Goal: Task Accomplishment & Management: Use online tool/utility

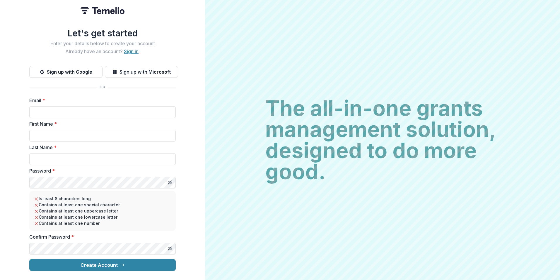
click at [132, 48] on link "Sign in" at bounding box center [131, 51] width 15 height 6
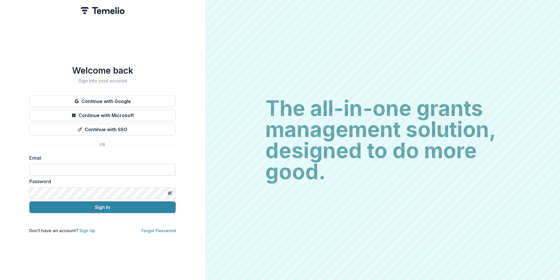
click at [63, 168] on input at bounding box center [102, 170] width 147 height 12
type input "**********"
click at [29, 201] on button "Sign In" at bounding box center [102, 207] width 147 height 12
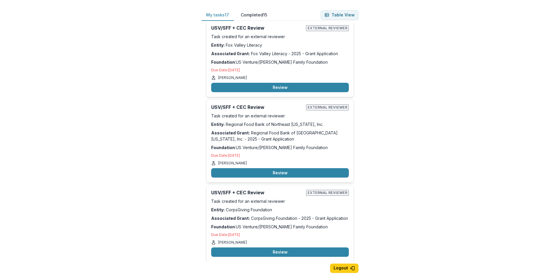
scroll to position [674, 0]
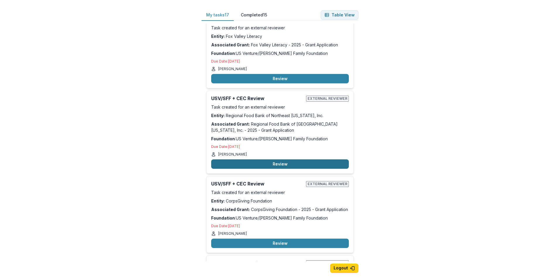
click at [279, 163] on button "Review" at bounding box center [280, 163] width 138 height 9
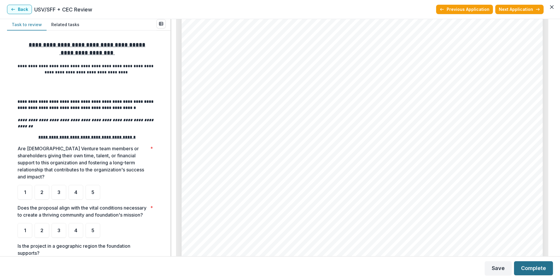
scroll to position [3204, 0]
drag, startPoint x: 550, startPoint y: 233, endPoint x: 558, endPoint y: 222, distance: 12.6
click at [550, 207] on div "Regional Food Bank of [GEOGRAPHIC_DATA][US_STATE], Inc. - 2025 - Grant Applicat…" at bounding box center [362, 137] width 382 height 237
drag, startPoint x: 554, startPoint y: 233, endPoint x: 550, endPoint y: 219, distance: 14.0
click at [548, 218] on div "**********" at bounding box center [280, 137] width 560 height 237
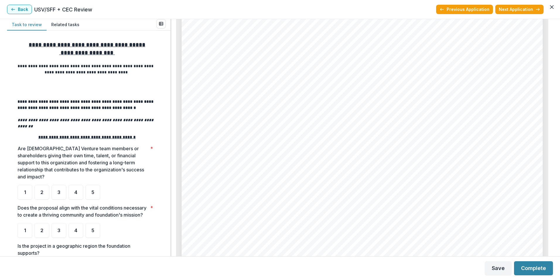
scroll to position [0, 0]
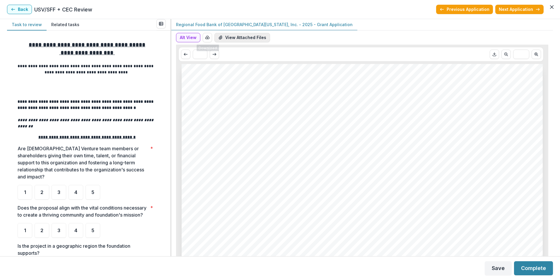
click at [227, 37] on button "View Attached Files" at bounding box center [243, 37] width 56 height 9
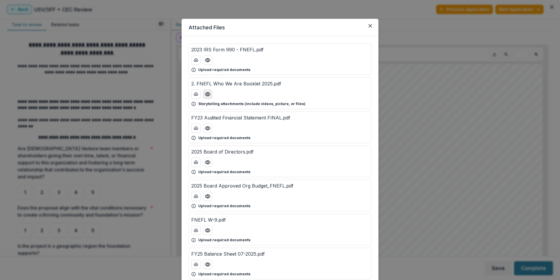
click at [210, 91] on icon "Preview 2. FNEFL Who We Are Booklet 2025.pdf" at bounding box center [208, 94] width 6 height 6
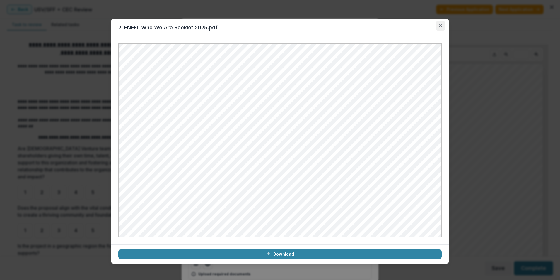
click at [442, 23] on button "Close" at bounding box center [440, 25] width 9 height 9
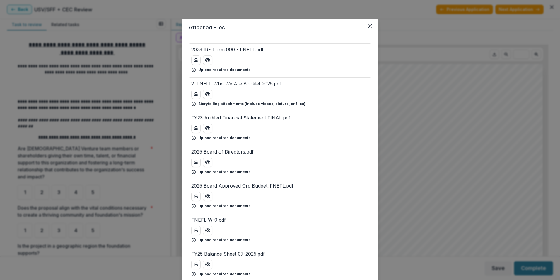
scroll to position [29, 0]
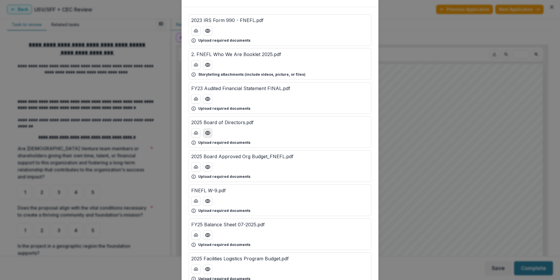
click at [205, 132] on icon "Preview 2025 Board of Directors.pdf" at bounding box center [208, 133] width 6 height 6
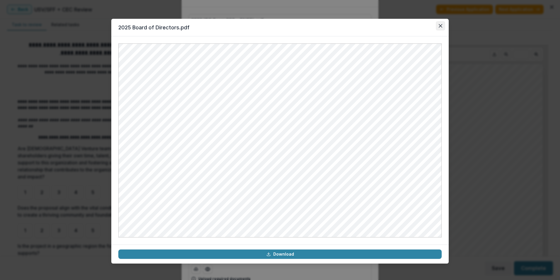
click at [444, 24] on button "Close" at bounding box center [440, 25] width 9 height 9
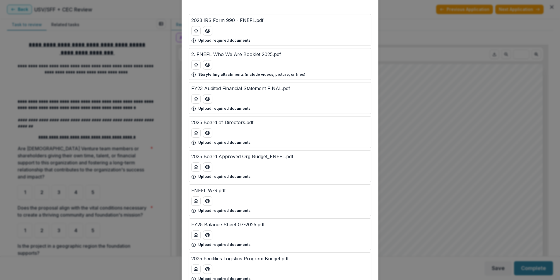
scroll to position [59, 0]
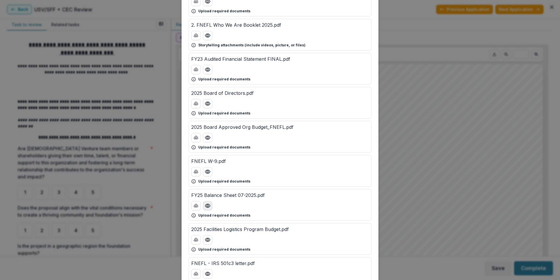
click at [209, 207] on icon "Preview FY25 Balance Sheet 07-2025.pdf" at bounding box center [208, 205] width 6 height 6
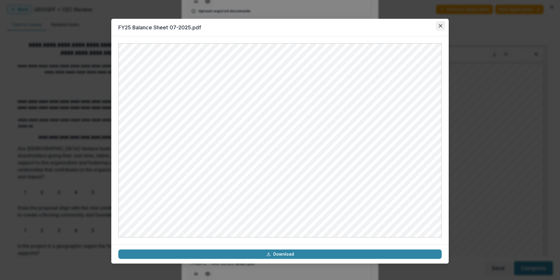
click at [441, 25] on icon "Close" at bounding box center [441, 26] width 4 height 4
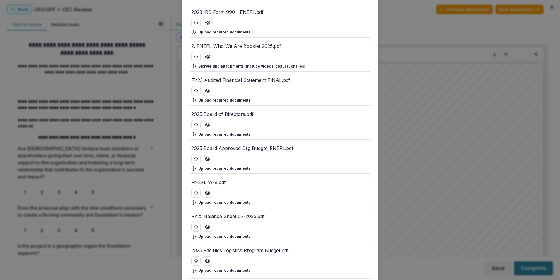
scroll to position [29, 0]
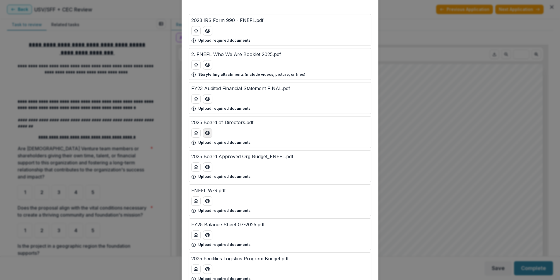
click at [210, 135] on icon "Preview 2025 Board of Directors.pdf" at bounding box center [208, 133] width 6 height 6
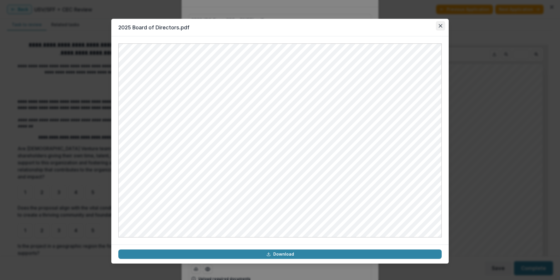
click at [440, 25] on icon "Close" at bounding box center [441, 26] width 4 height 4
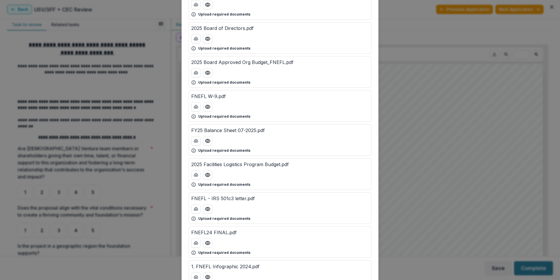
scroll to position [117, 0]
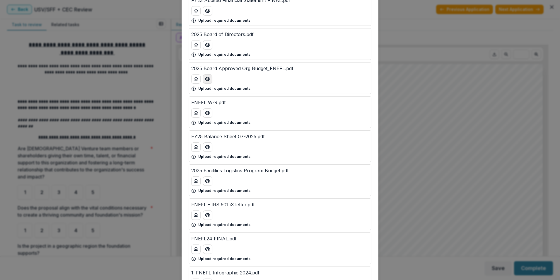
click at [207, 79] on icon "Preview 2025 Board Approved Org Budget_FNEFL.pdf" at bounding box center [208, 79] width 6 height 6
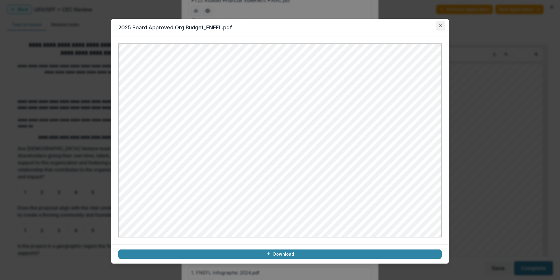
click at [438, 25] on button "Close" at bounding box center [440, 25] width 9 height 9
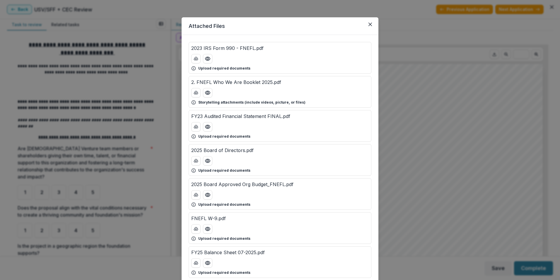
scroll to position [0, 0]
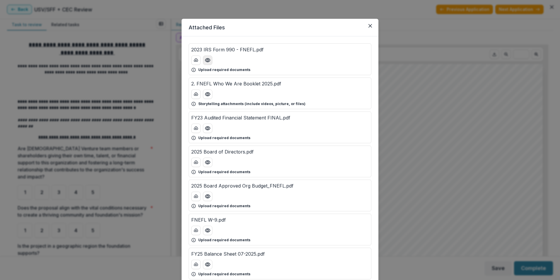
click at [207, 59] on circle "Preview 2023 IRS Form 990 - FNEFL.pdf" at bounding box center [208, 60] width 2 height 2
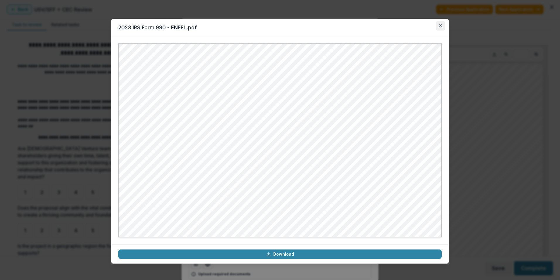
click at [438, 27] on button "Close" at bounding box center [440, 25] width 9 height 9
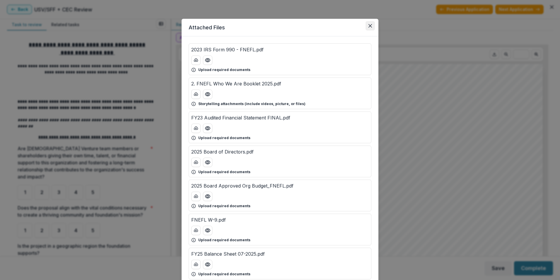
click at [369, 26] on icon "Close" at bounding box center [371, 26] width 4 height 4
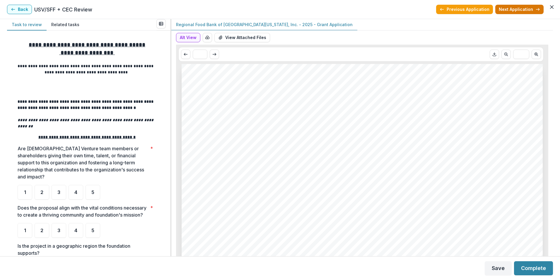
click at [515, 7] on button "Next Application" at bounding box center [520, 9] width 48 height 9
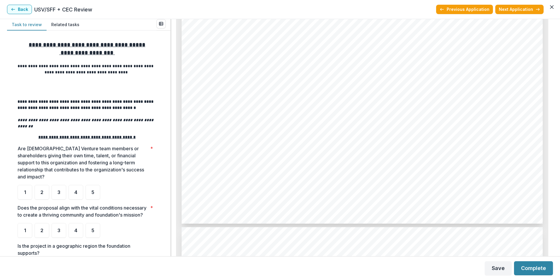
drag, startPoint x: 368, startPoint y: 112, endPoint x: 266, endPoint y: 90, distance: 104.9
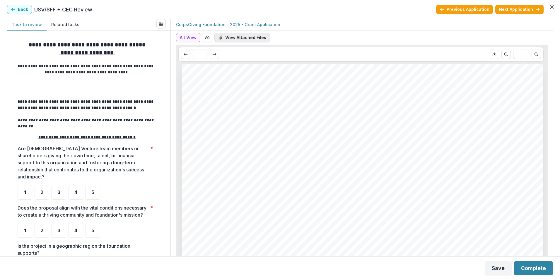
click at [229, 37] on button "View Attached Files" at bounding box center [243, 37] width 56 height 9
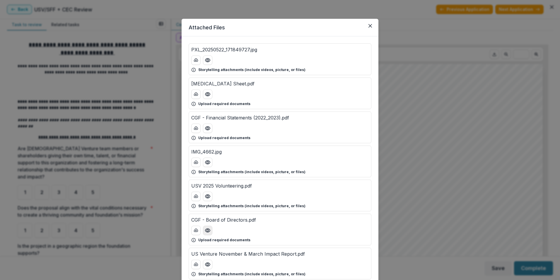
click at [209, 229] on icon "Preview CGF - Board of Directors.pdf" at bounding box center [208, 230] width 6 height 6
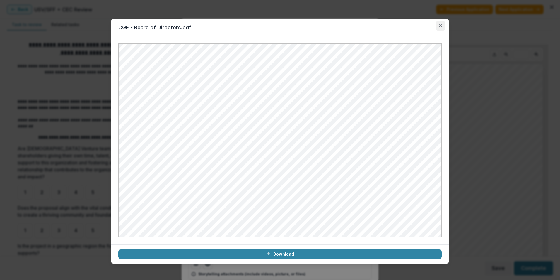
click at [438, 25] on button "Close" at bounding box center [440, 25] width 9 height 9
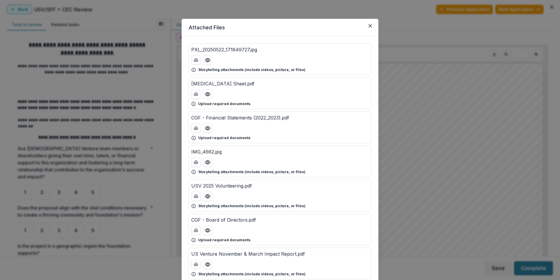
click at [212, 198] on div at bounding box center [280, 195] width 178 height 9
click at [210, 199] on button "Preview USV 2025 Volunteering.pdf" at bounding box center [207, 195] width 9 height 9
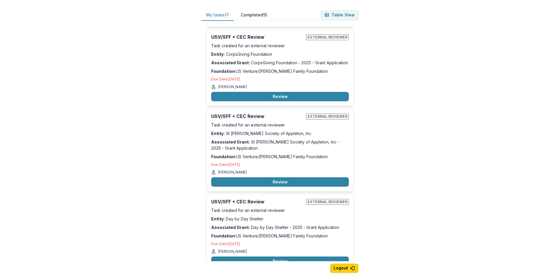
scroll to position [791, 0]
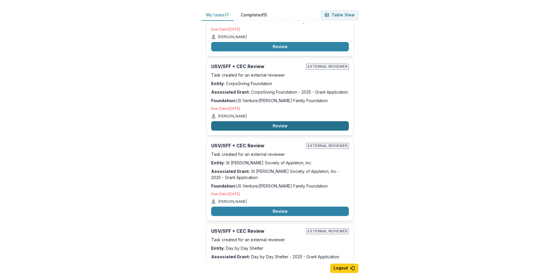
click at [266, 123] on button "Review" at bounding box center [280, 125] width 138 height 9
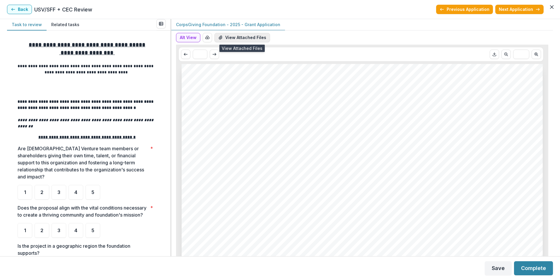
click at [232, 39] on button "View Attached Files" at bounding box center [243, 37] width 56 height 9
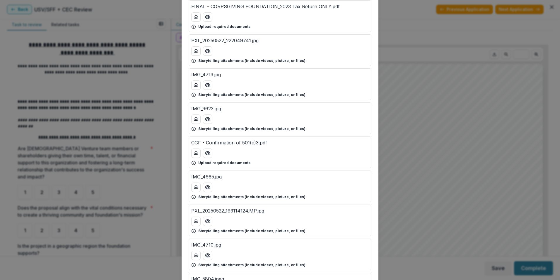
scroll to position [408, 0]
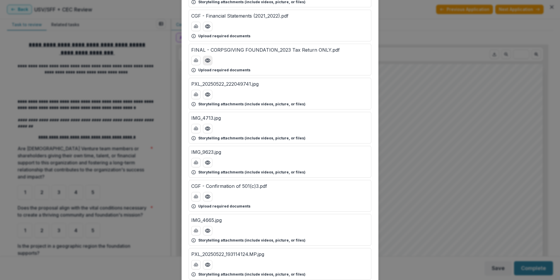
click at [206, 62] on icon "Preview FINAL - CORPSGIVING FOUNDATION_2023 Tax Return ONLY.pdf" at bounding box center [208, 60] width 6 height 6
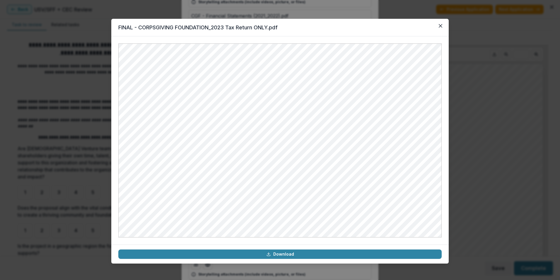
drag, startPoint x: 441, startPoint y: 28, endPoint x: 439, endPoint y: 31, distance: 3.8
click at [441, 28] on button "Close" at bounding box center [440, 25] width 9 height 9
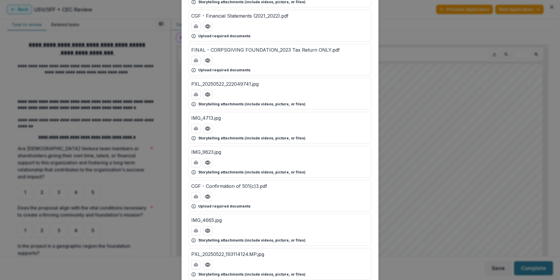
click at [419, 98] on div "Attached Files PXL_20250522_171849727.jpg Storytelling attachments (include vid…" at bounding box center [280, 140] width 560 height 280
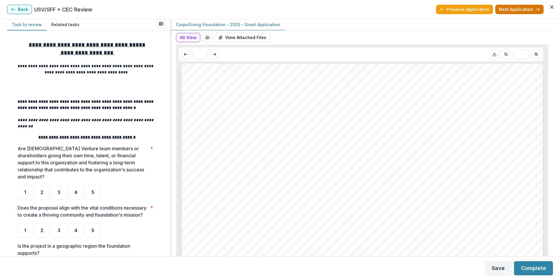
click at [510, 10] on button "Next Application" at bounding box center [520, 9] width 48 height 9
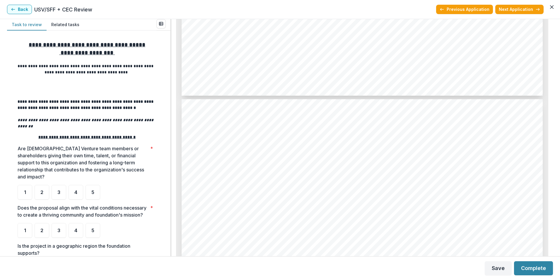
scroll to position [3028, 0]
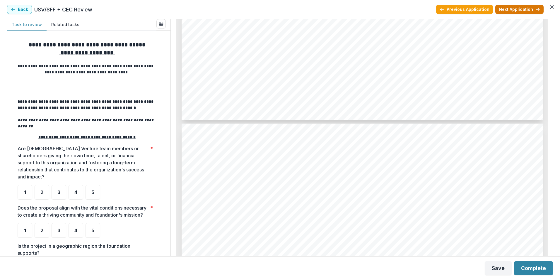
click at [521, 13] on button "Next Application" at bounding box center [520, 9] width 48 height 9
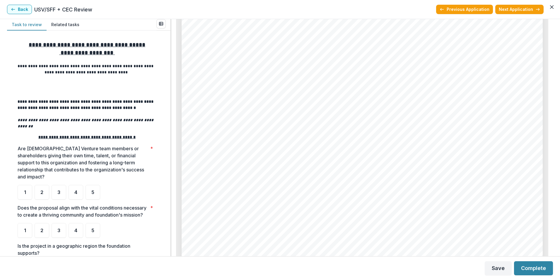
scroll to position [1231, 0]
click at [255, 155] on div "Page: 3 Day by Day Shelter - 2025 - Grant Application Please provide the U.S. V…" at bounding box center [362, 117] width 361 height 511
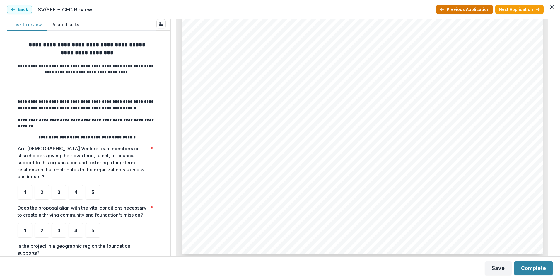
scroll to position [3894, 0]
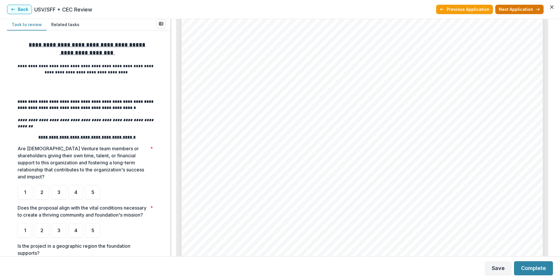
click at [518, 11] on button "Next Application" at bounding box center [520, 9] width 48 height 9
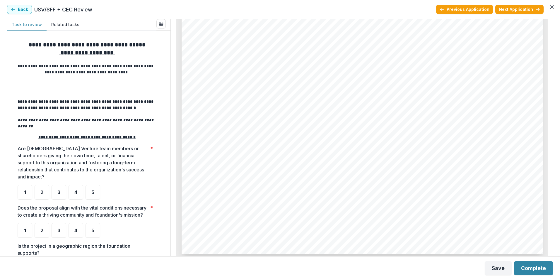
drag, startPoint x: 553, startPoint y: 246, endPoint x: 556, endPoint y: 195, distance: 52.0
click at [551, 164] on div "**********" at bounding box center [280, 137] width 560 height 237
drag, startPoint x: 554, startPoint y: 248, endPoint x: 552, endPoint y: 245, distance: 3.7
click at [552, 245] on div "**********" at bounding box center [280, 137] width 560 height 237
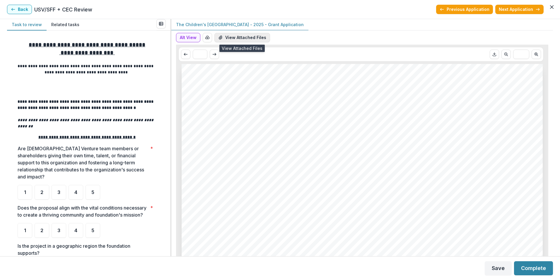
click at [222, 37] on icon "View Attached Files" at bounding box center [220, 38] width 3 height 4
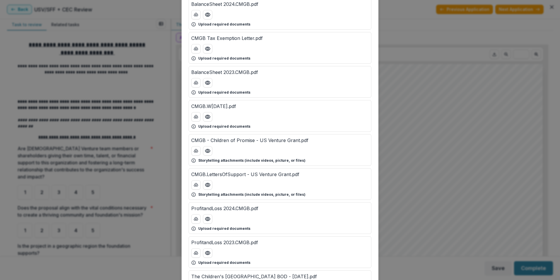
scroll to position [88, 0]
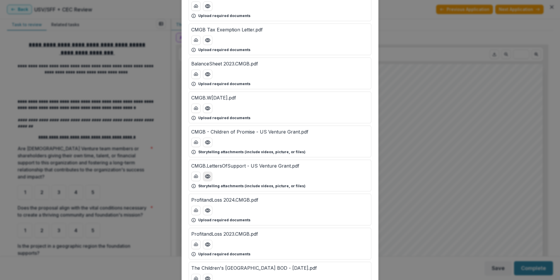
click at [207, 176] on circle "Preview CMGB.LettersOfSupport - US Venture Grant.pdf" at bounding box center [208, 176] width 2 height 2
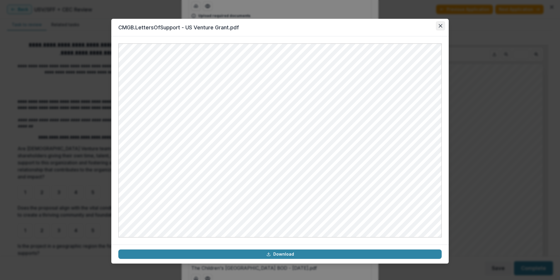
click at [442, 23] on button "Close" at bounding box center [440, 25] width 9 height 9
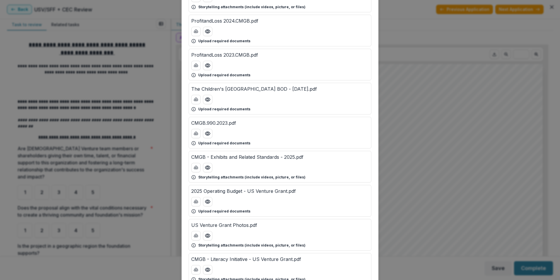
scroll to position [258, 0]
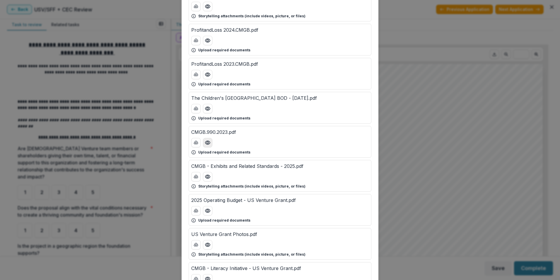
click at [209, 142] on icon "Preview CMGB.990.2023.pdf" at bounding box center [207, 143] width 5 height 4
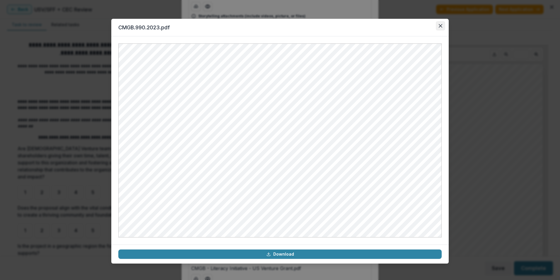
click at [443, 26] on button "Close" at bounding box center [440, 25] width 9 height 9
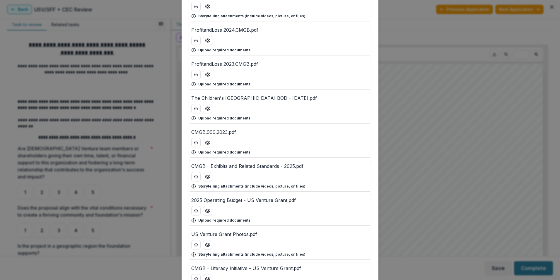
click at [394, 29] on div "Attached Files US Venture Grant Video.mp4 Storytelling attachments (include vid…" at bounding box center [280, 140] width 560 height 280
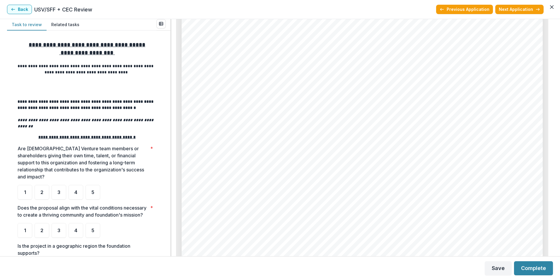
scroll to position [3923, 0]
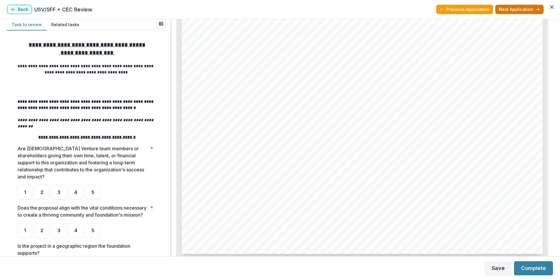
click at [529, 11] on button "Next Application" at bounding box center [520, 9] width 48 height 9
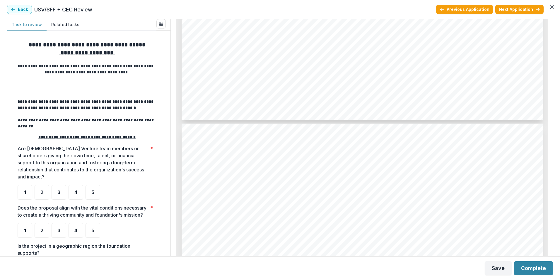
scroll to position [3367, 0]
drag, startPoint x: 554, startPoint y: 219, endPoint x: 549, endPoint y: 129, distance: 89.8
click at [549, 129] on div "**********" at bounding box center [280, 137] width 560 height 237
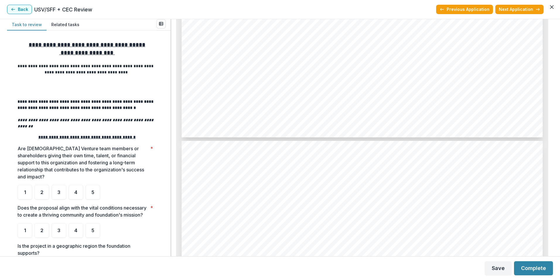
scroll to position [0, 0]
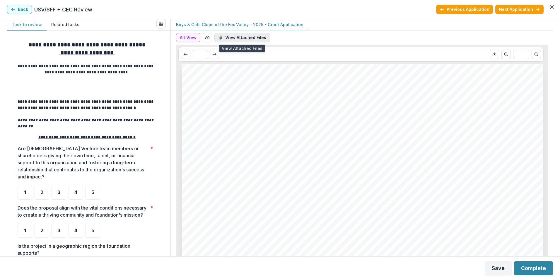
click at [247, 38] on button "View Attached Files" at bounding box center [243, 37] width 56 height 9
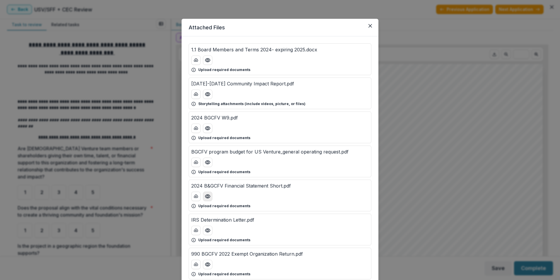
click at [208, 196] on icon "Preview 2024 B&GCFV Financial Statement Short.pdf" at bounding box center [208, 196] width 6 height 6
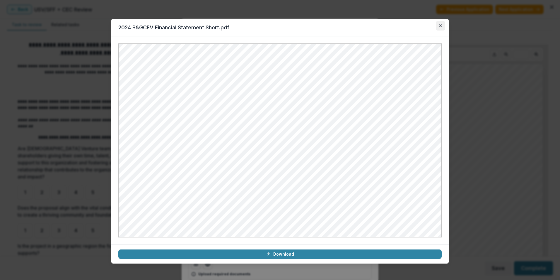
click at [440, 24] on button "Close" at bounding box center [440, 25] width 9 height 9
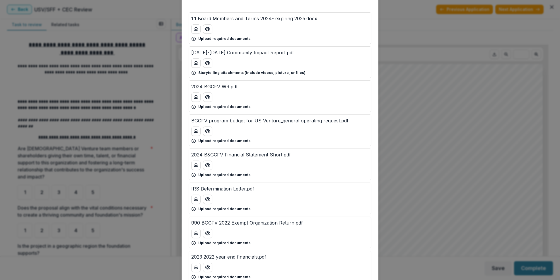
scroll to position [112, 0]
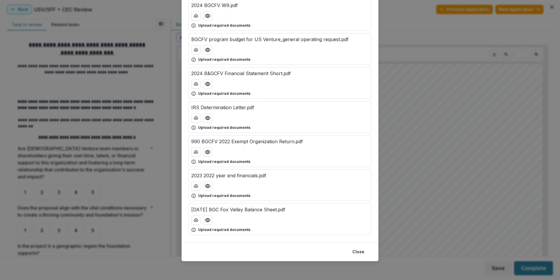
click at [423, 93] on div "Attached Files 1.1 Board Members and Terms 2024- expiring 2025.docx Upload requ…" at bounding box center [280, 140] width 560 height 280
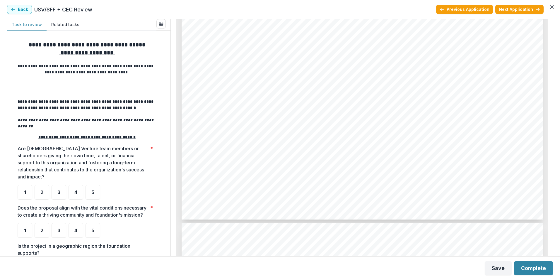
scroll to position [879, 0]
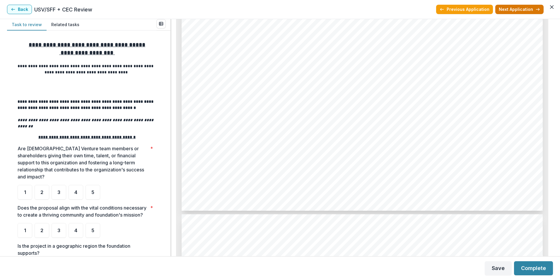
click at [532, 8] on button "Next Application" at bounding box center [520, 9] width 48 height 9
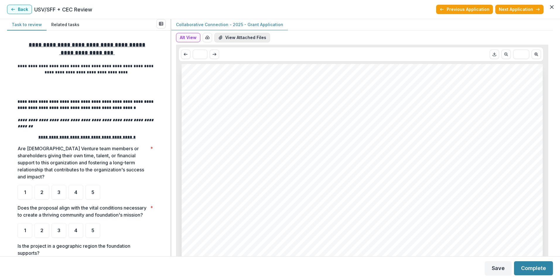
click at [230, 35] on button "View Attached Files" at bounding box center [243, 37] width 56 height 9
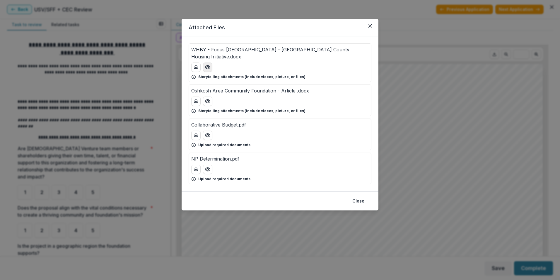
click at [205, 65] on icon "Preview WHBY - Focus Fox Valley - Winnebago County Housing Initiative.docx" at bounding box center [207, 67] width 5 height 4
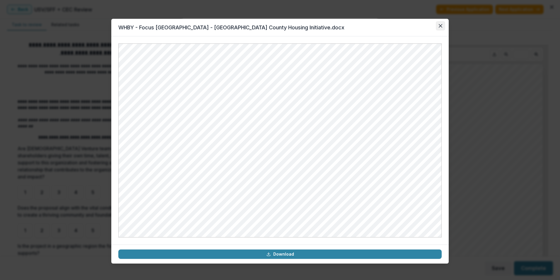
click at [443, 25] on button "Close" at bounding box center [440, 25] width 9 height 9
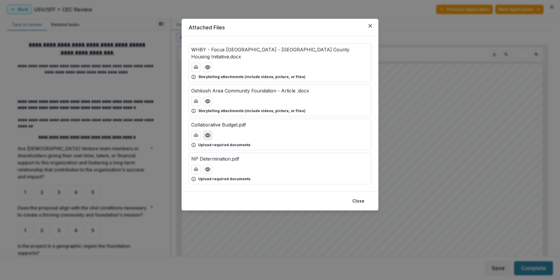
click at [211, 130] on button "Preview Collaborative Budget.pdf" at bounding box center [207, 134] width 9 height 9
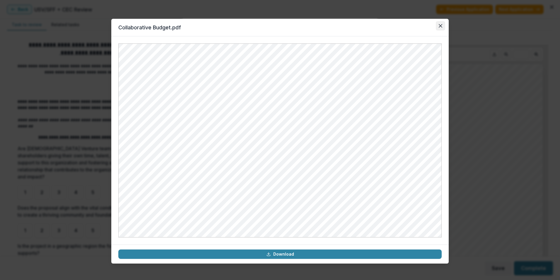
click at [442, 24] on icon "Close" at bounding box center [441, 26] width 4 height 4
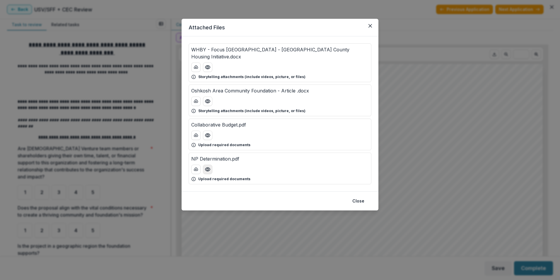
click at [211, 164] on button "Preview NP Determination.pdf" at bounding box center [207, 168] width 9 height 9
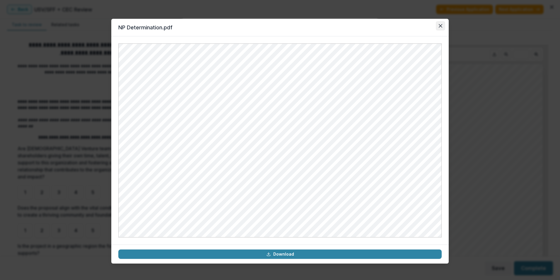
click at [441, 25] on icon "Close" at bounding box center [441, 26] width 4 height 4
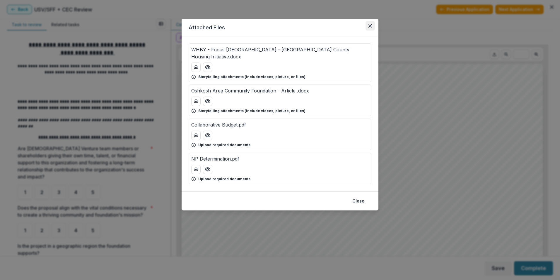
click at [368, 28] on button "Close" at bounding box center [370, 25] width 9 height 9
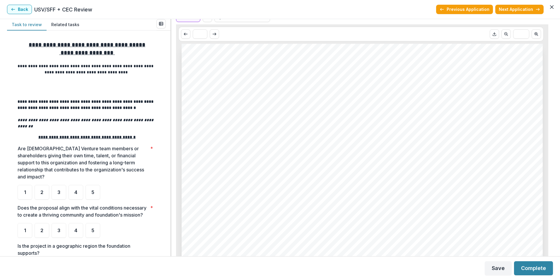
scroll to position [29, 0]
click at [522, 9] on button "Next Application" at bounding box center [520, 9] width 48 height 9
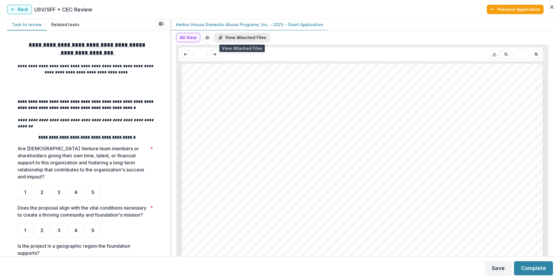
click at [235, 36] on button "View Attached Files" at bounding box center [243, 37] width 56 height 9
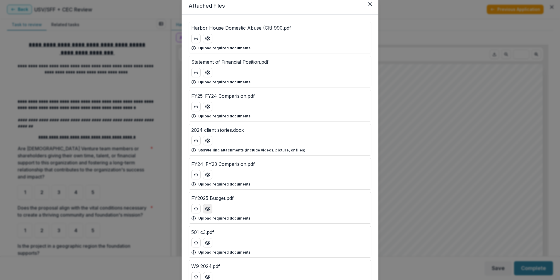
scroll to position [29, 0]
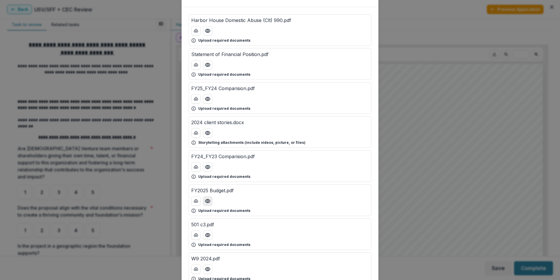
click at [206, 200] on icon "Preview FY2025 Budget.pdf" at bounding box center [208, 201] width 6 height 6
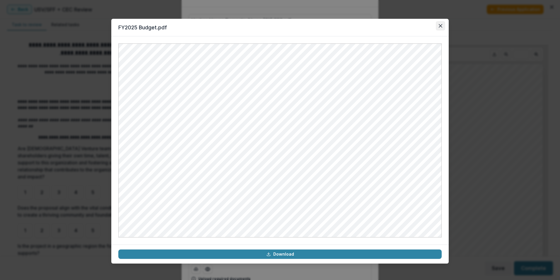
click at [440, 24] on icon "Close" at bounding box center [441, 26] width 4 height 4
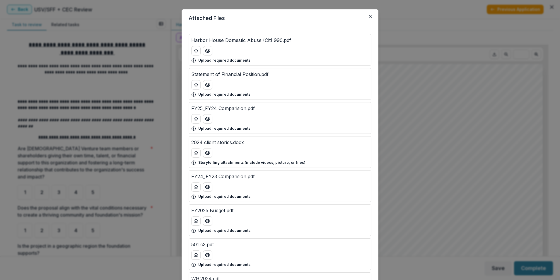
scroll to position [0, 0]
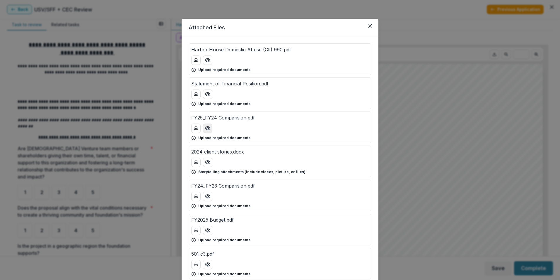
click at [207, 130] on icon "Preview FY25_FY24 Comparision.pdf" at bounding box center [207, 128] width 5 height 4
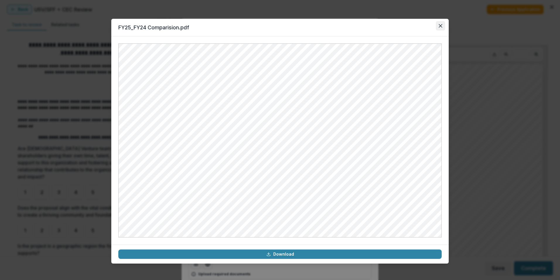
click at [441, 26] on icon "Close" at bounding box center [441, 26] width 4 height 4
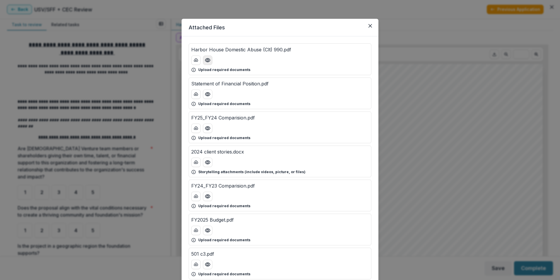
click at [210, 61] on button "Preview Harbor House Domestic Abuse (Clt) 990.pdf" at bounding box center [207, 59] width 9 height 9
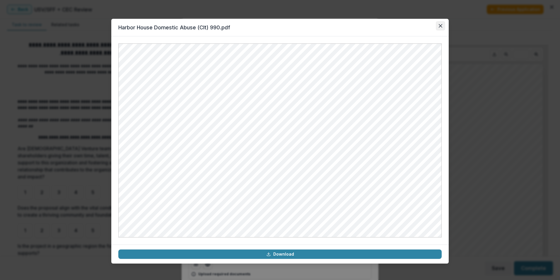
click at [437, 27] on button "Close" at bounding box center [440, 25] width 9 height 9
